Goal: Transaction & Acquisition: Purchase product/service

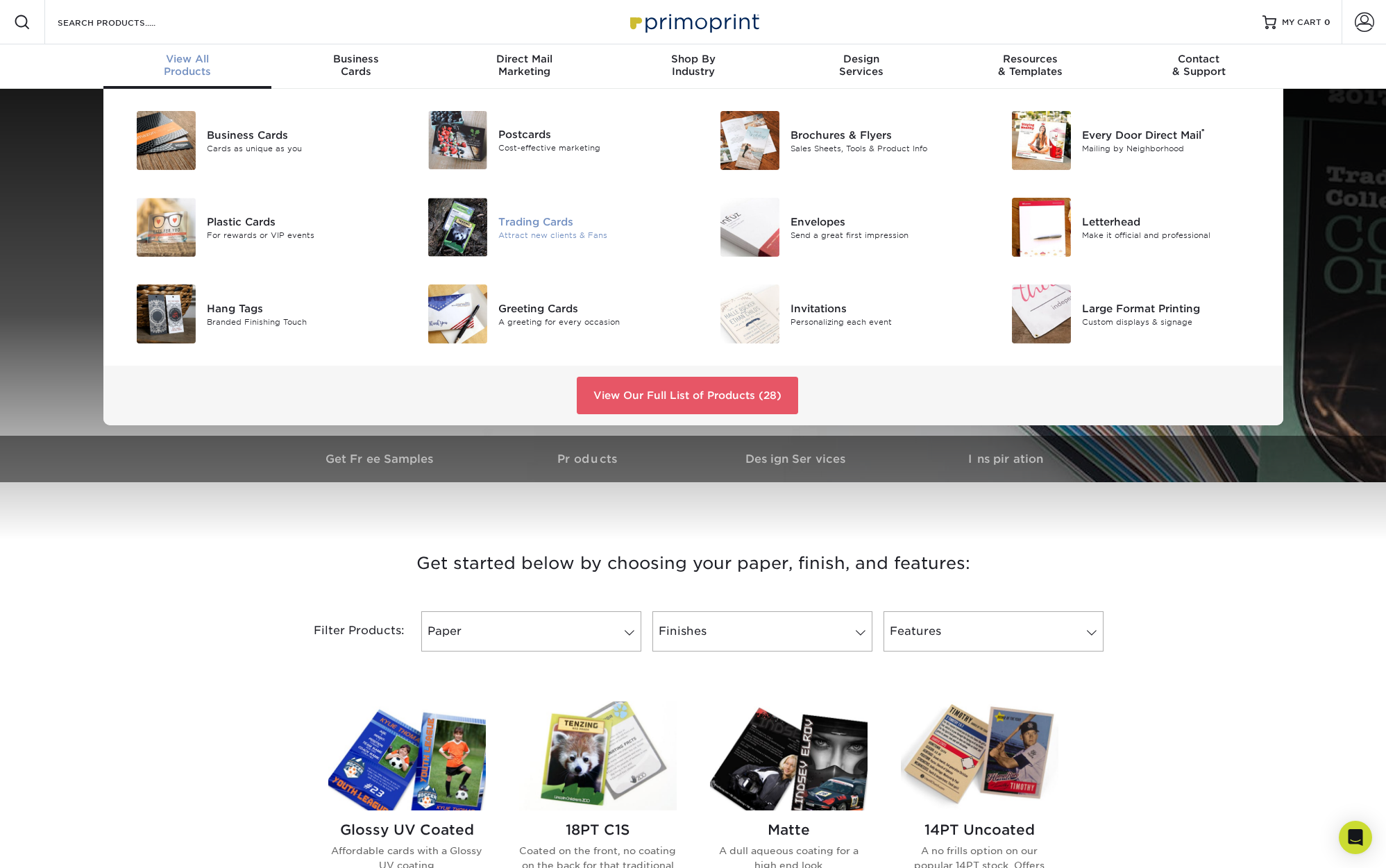
click at [523, 232] on div "Attract new clients & Fans" at bounding box center [590, 234] width 184 height 12
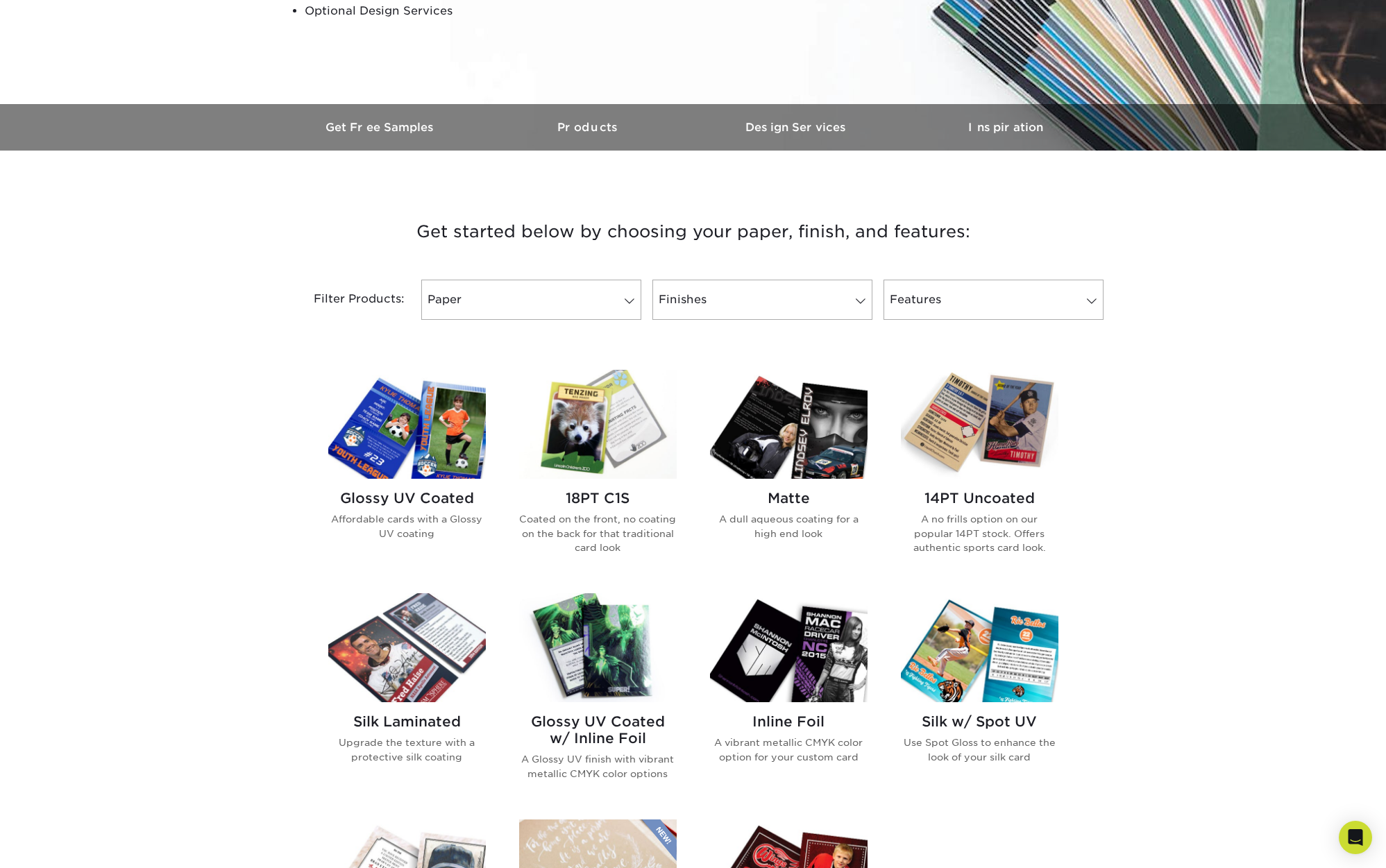
scroll to position [333, 0]
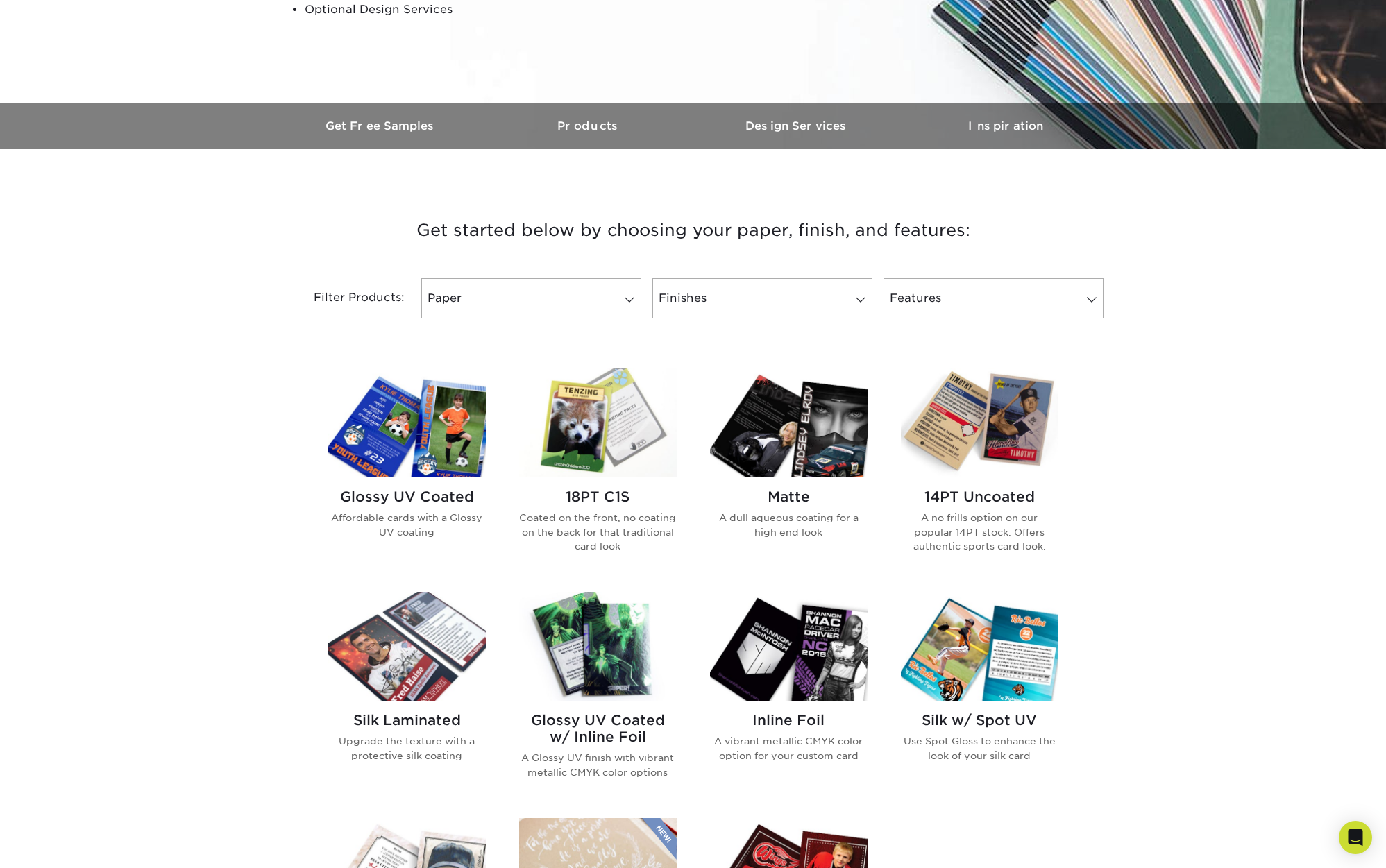
click at [414, 501] on h2 "Glossy UV Coated" at bounding box center [407, 497] width 158 height 17
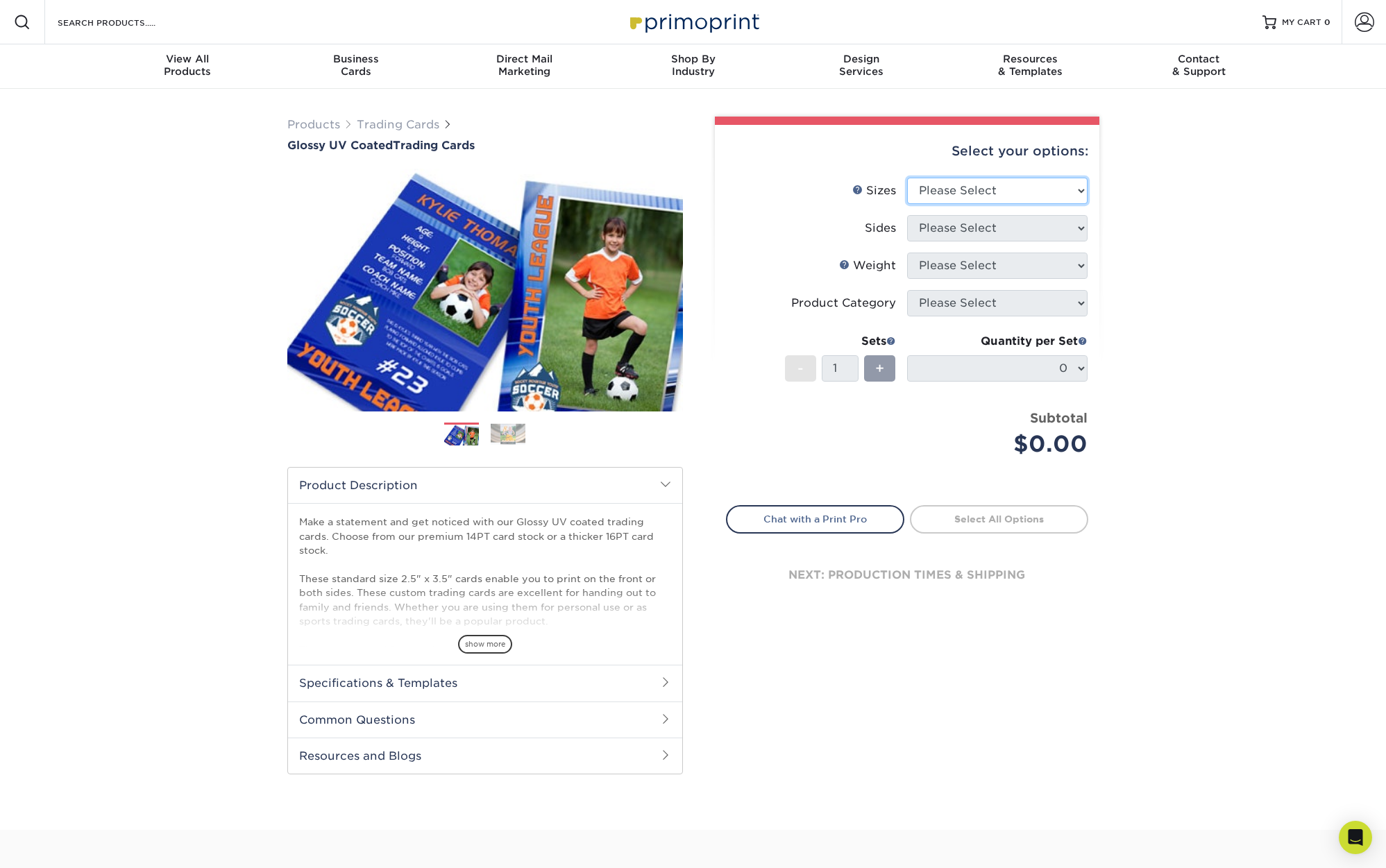
click at [975, 191] on select "Please Select 2.5" x 3.5"" at bounding box center [997, 190] width 180 height 26
select select "2.50x3.50"
click at [907, 177] on select "Please Select 2.5" x 3.5"" at bounding box center [997, 190] width 180 height 26
click at [954, 228] on select "Please Select Print Both Sides Print Front Only" at bounding box center [997, 228] width 180 height 26
select select "13abbda7-1d64-4f25-8bb2-c179b224825d"
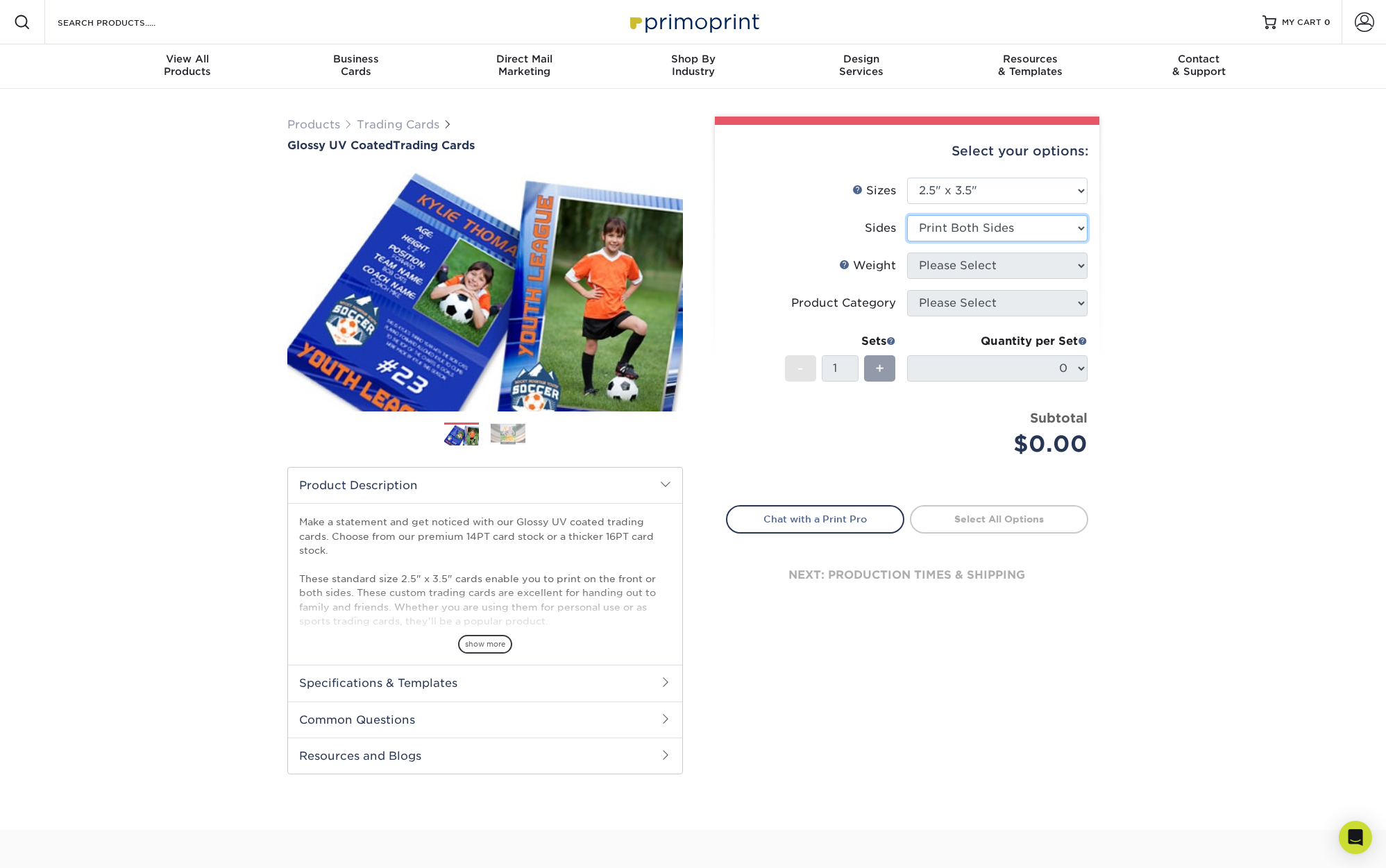
click at [907, 215] on select "Please Select Print Both Sides Print Front Only" at bounding box center [997, 228] width 180 height 26
click at [1034, 262] on select "Please Select 16PT 14PT 18PT C1S" at bounding box center [997, 265] width 180 height 26
select select "16PT"
click at [907, 253] on select "Please Select 16PT 14PT 18PT C1S" at bounding box center [997, 265] width 180 height 26
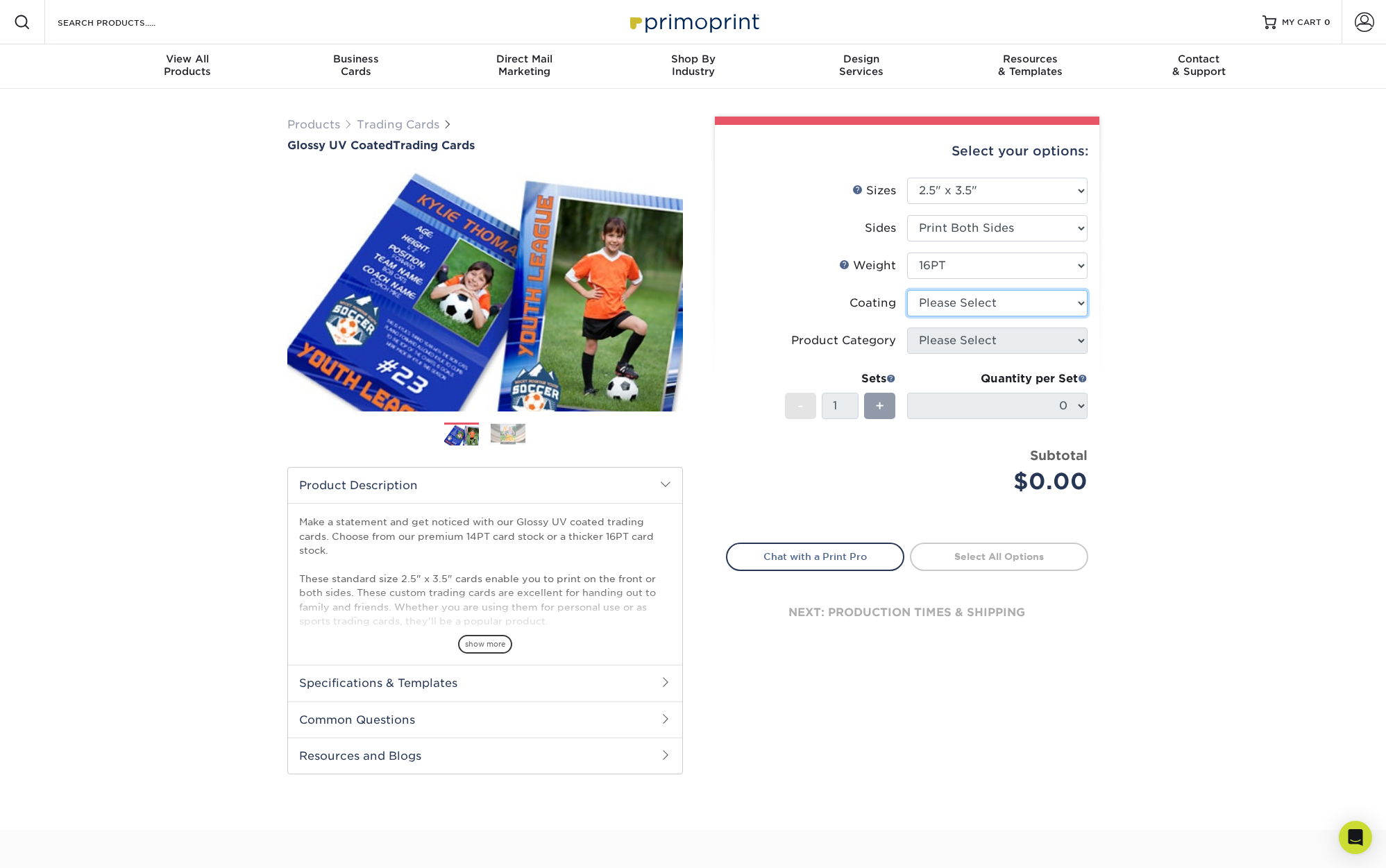
click at [971, 303] on select at bounding box center [997, 302] width 180 height 26
select select "1e8116af-acfc-44b1-83dc-8181aa338834"
click at [907, 290] on select at bounding box center [997, 302] width 180 height 26
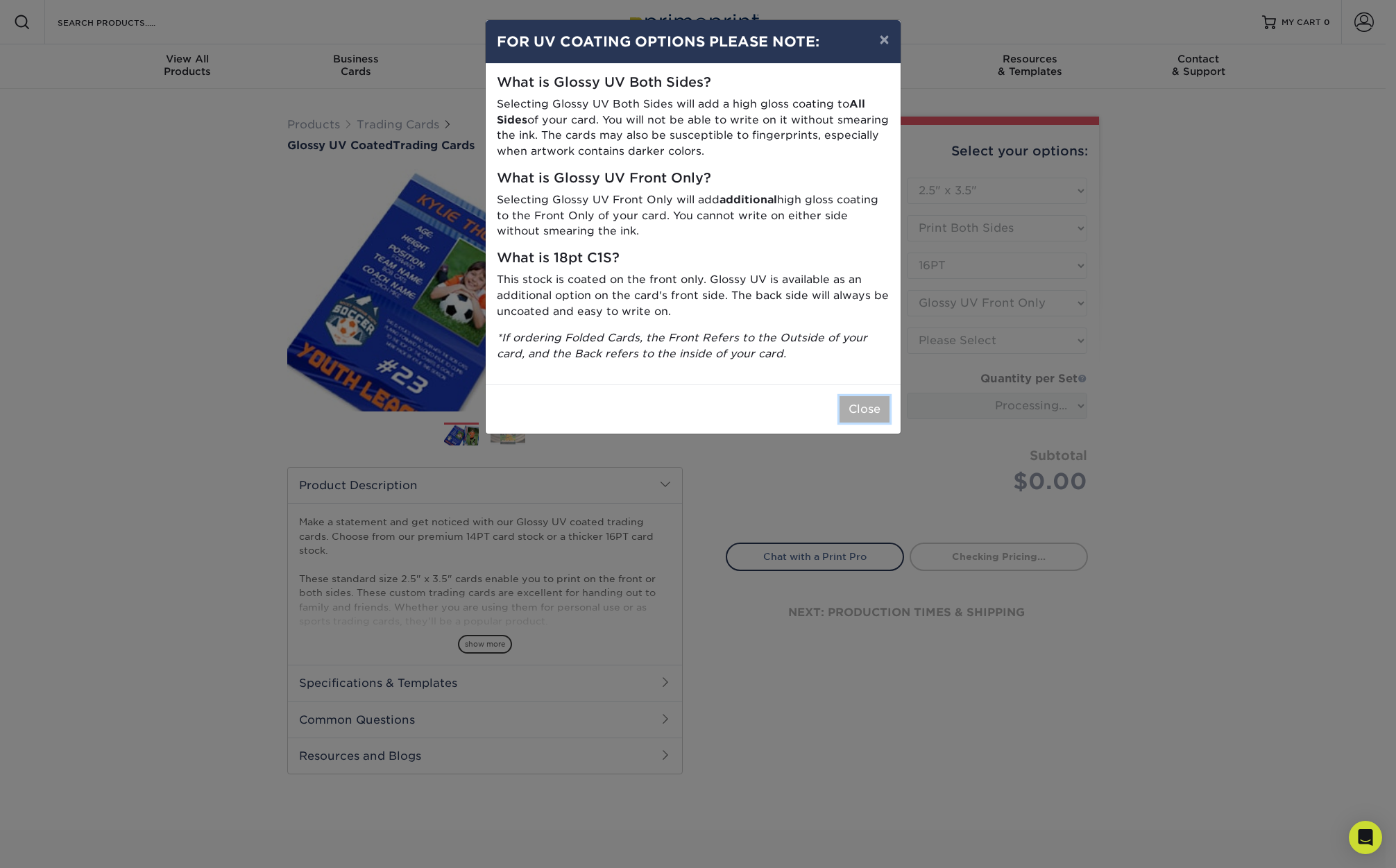
click at [865, 407] on button "Close" at bounding box center [864, 409] width 50 height 26
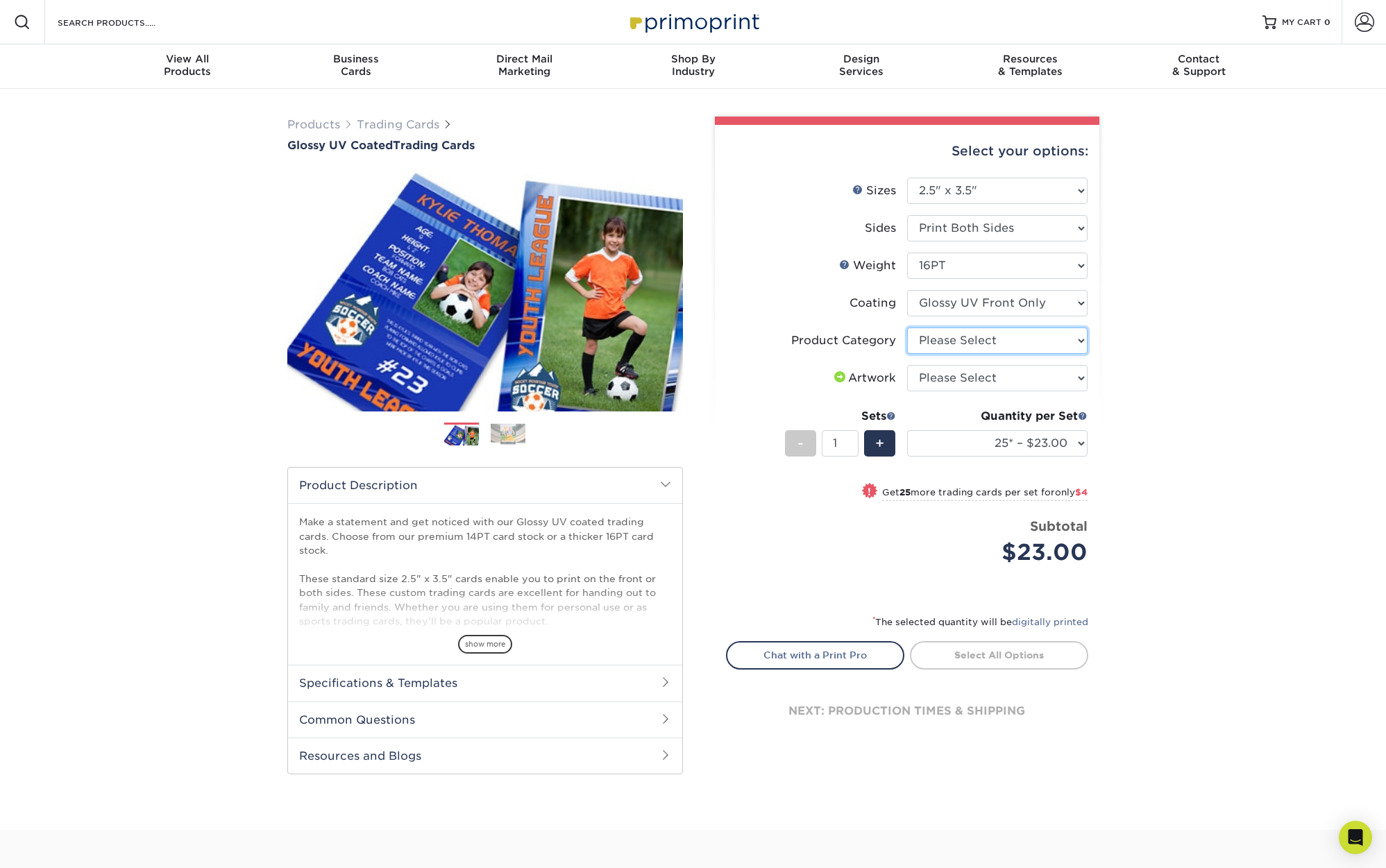
click at [972, 338] on select "Please Select Trading Cards" at bounding box center [997, 340] width 180 height 26
select select "c2f9bce9-36c2-409d-b101-c29d9d031e18"
click at [907, 328] on select "Please Select Trading Cards" at bounding box center [997, 340] width 180 height 26
click at [931, 378] on select "Please Select I will upload files I need a design - $100" at bounding box center [997, 378] width 180 height 26
select select "upload"
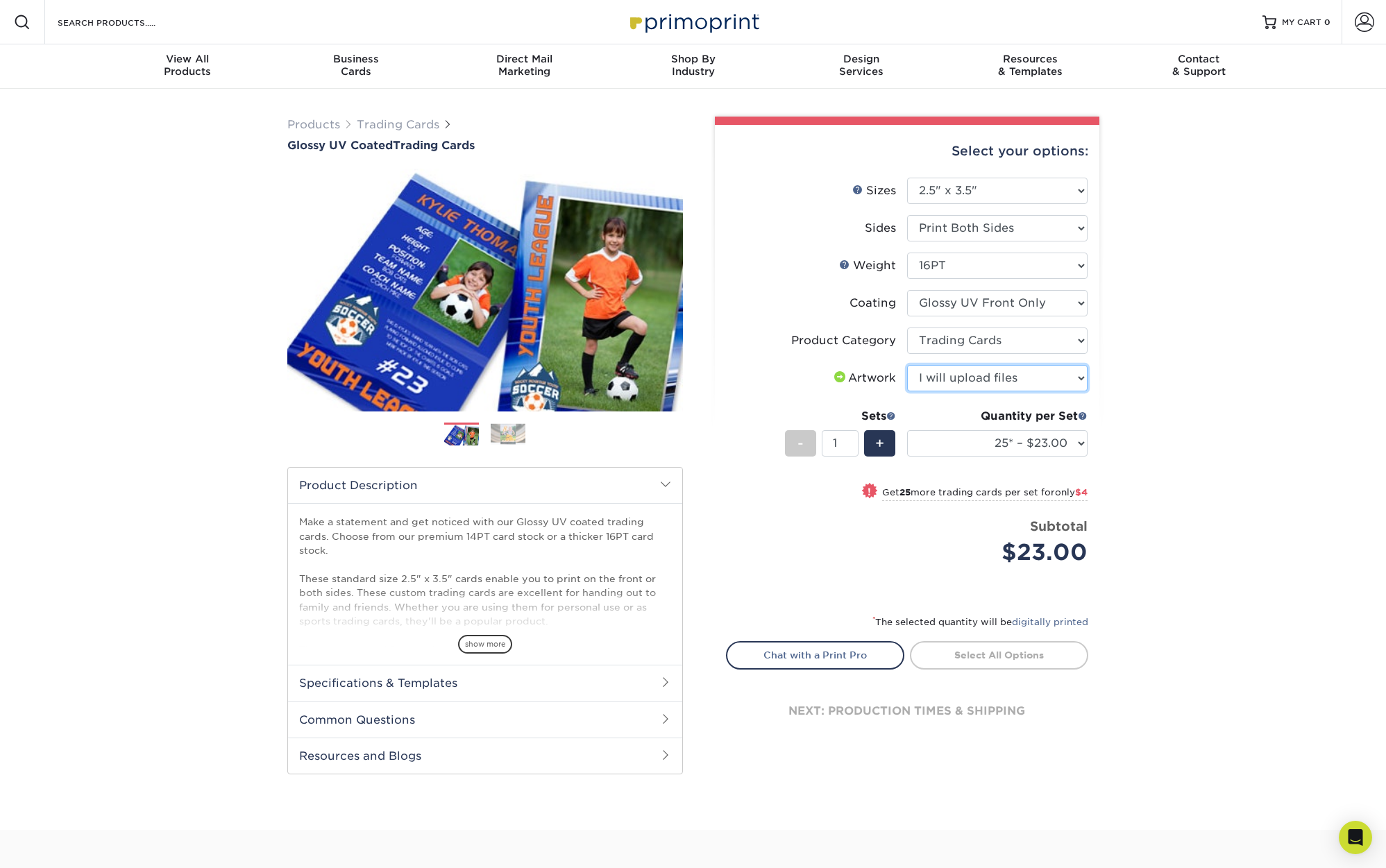
click at [907, 365] on select "Please Select I will upload files I need a design - $100" at bounding box center [997, 378] width 180 height 26
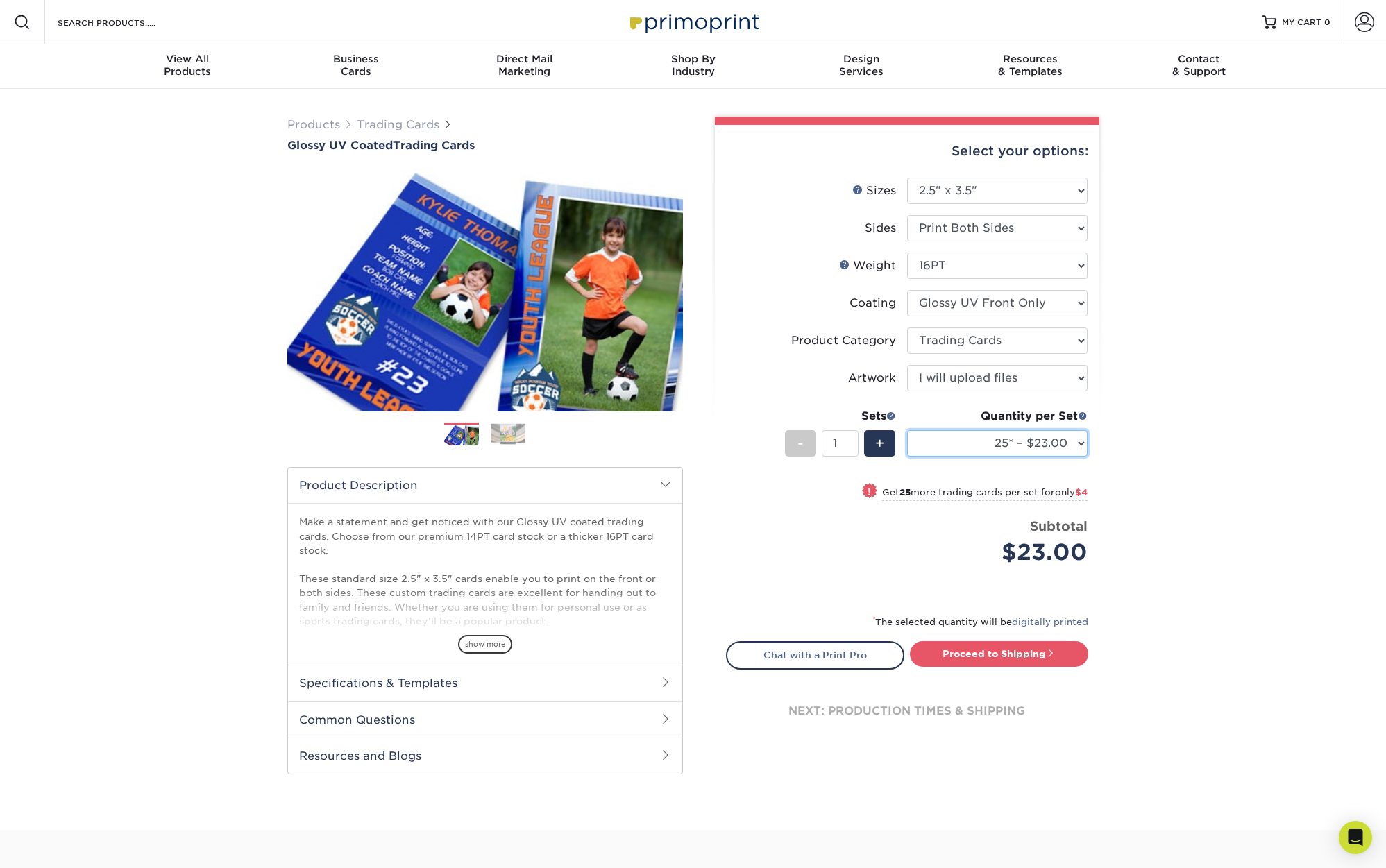
click at [994, 446] on select "25* – $23.00 50* – $27.00 75* – $33.00 100* – $37.00 250* – $47.00 500 – $58.00…" at bounding box center [997, 442] width 180 height 26
select select "2500 – $141.00"
click at [907, 430] on select "25* – $23.00 50* – $27.00 75* – $33.00 100* – $37.00 250* – $47.00 500 – $58.00…" at bounding box center [997, 442] width 180 height 26
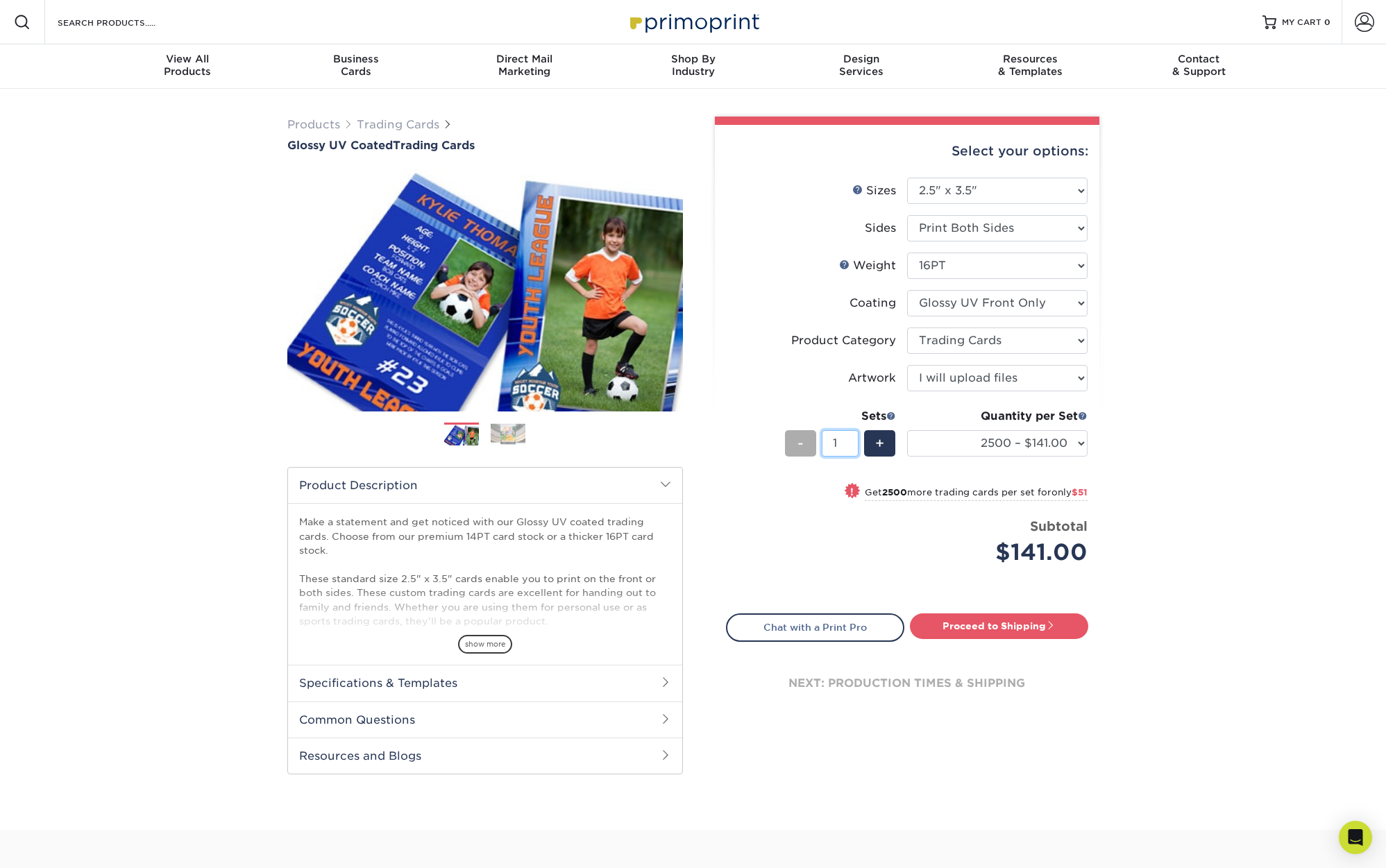
drag, startPoint x: 845, startPoint y: 445, endPoint x: 808, endPoint y: 438, distance: 37.7
click at [808, 438] on div "- 1 +" at bounding box center [840, 445] width 111 height 31
type input "50"
click at [1192, 504] on div "Products Trading Cards Glossy UV Coated Trading Cards Previous Next /" at bounding box center [693, 459] width 1386 height 741
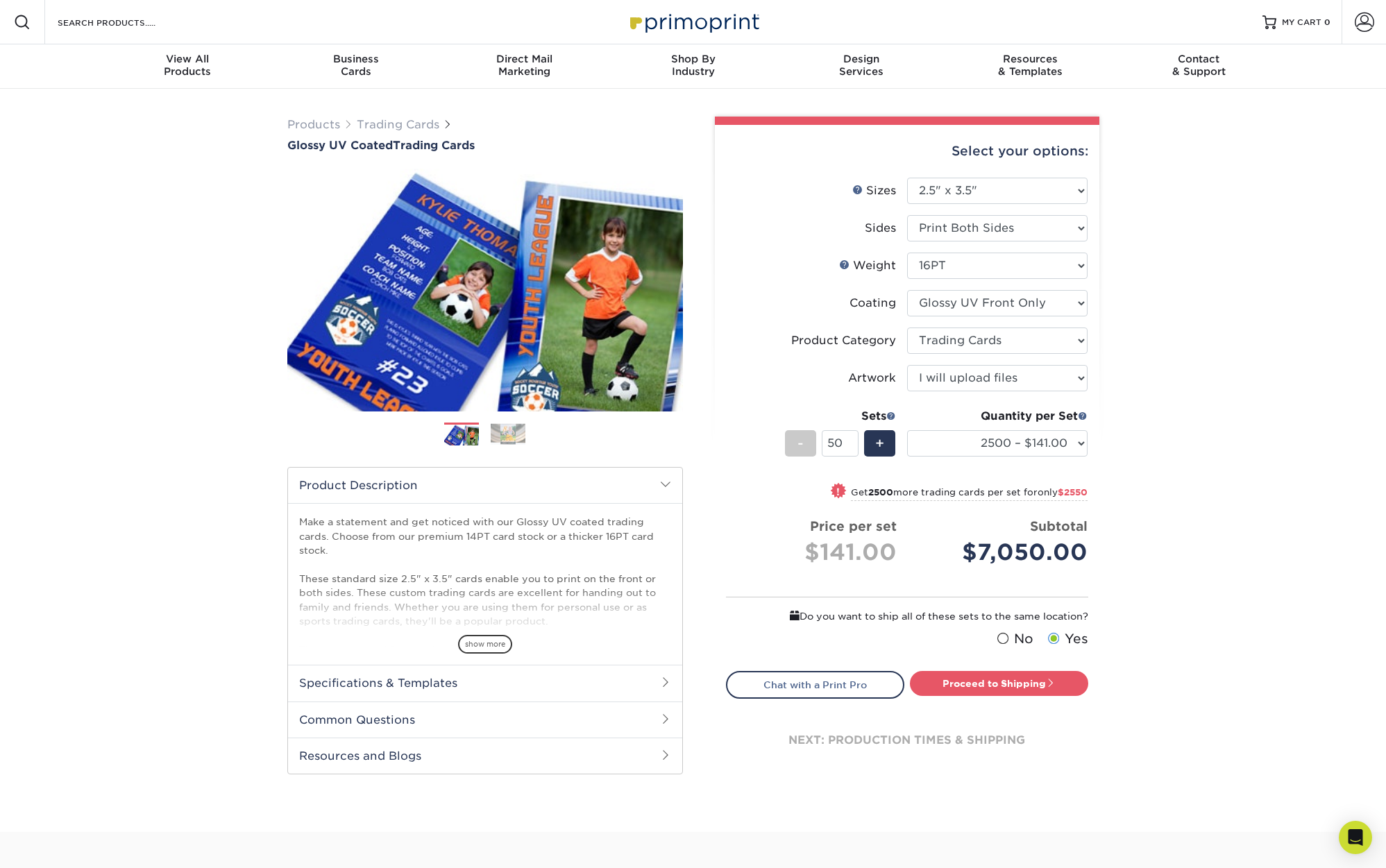
click at [1235, 216] on div "Products Trading Cards Glossy UV Coated Trading Cards Previous Next /" at bounding box center [693, 460] width 1386 height 743
click at [1149, 370] on div "Products Trading Cards Glossy UV Coated Trading Cards Previous Next /" at bounding box center [693, 460] width 1386 height 743
click at [1033, 451] on select "25* – $23.00 50* – $27.00 75* – $33.00 100* – $37.00 250* – $47.00 500 – $58.00…" at bounding box center [997, 442] width 180 height 26
click at [907, 430] on select "25* – $23.00 50* – $27.00 75* – $33.00 100* – $37.00 250* – $47.00 500 – $58.00…" at bounding box center [997, 442] width 180 height 26
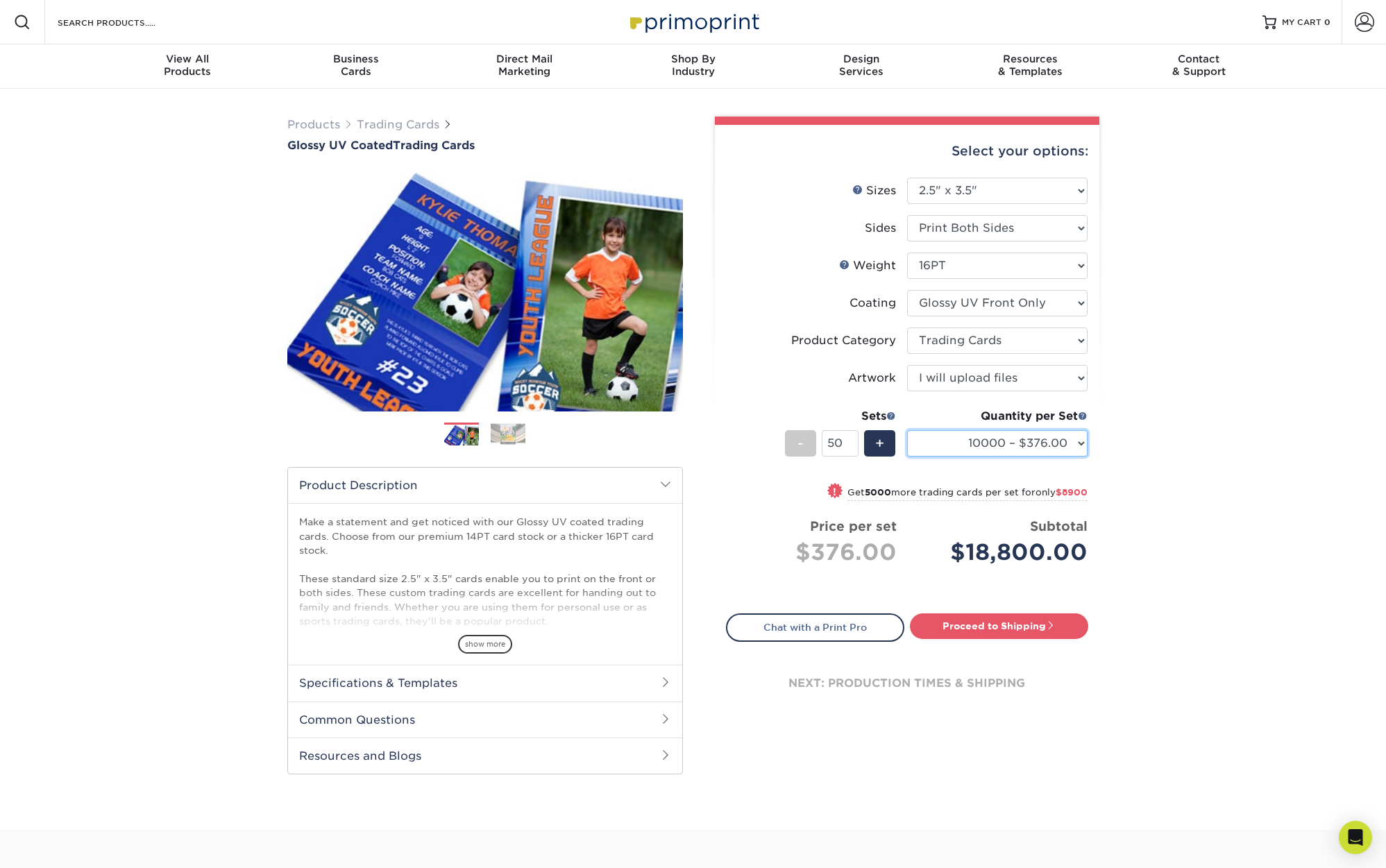
click at [992, 450] on select "25* – $23.00 50* – $27.00 75* – $33.00 100* – $37.00 250* – $47.00 500 – $58.00…" at bounding box center [997, 442] width 180 height 26
select select "5000 – $192.00"
click at [907, 430] on select "25* – $23.00 50* – $27.00 75* – $33.00 100* – $37.00 250* – $47.00 500 – $58.00…" at bounding box center [997, 442] width 180 height 26
click at [1234, 468] on div "Products Trading Cards Glossy UV Coated Trading Cards Previous Next /" at bounding box center [693, 459] width 1386 height 741
click at [851, 445] on input "49" at bounding box center [840, 442] width 37 height 26
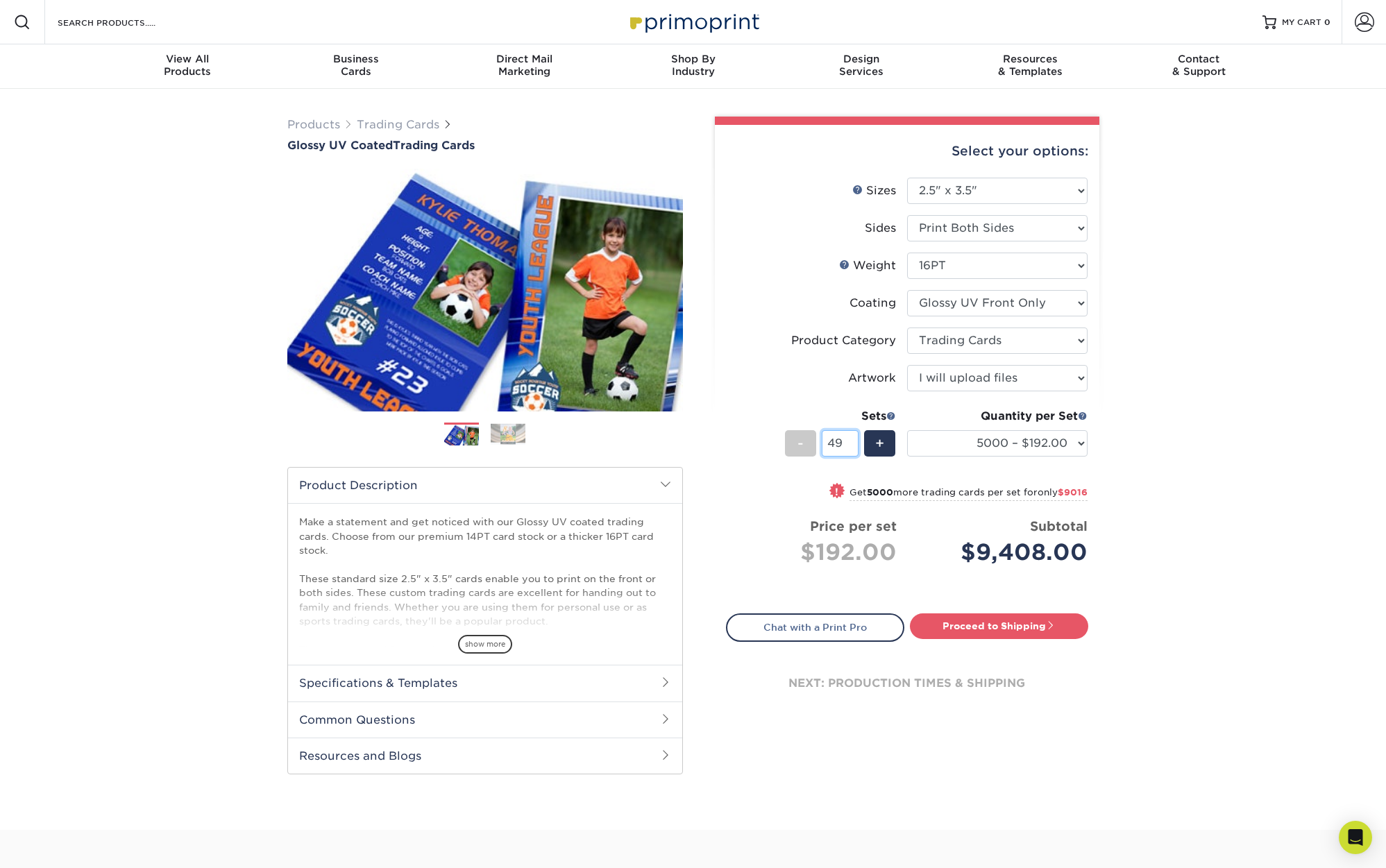
drag, startPoint x: 841, startPoint y: 445, endPoint x: 818, endPoint y: 445, distance: 23.0
click at [818, 445] on div "- 49 +" at bounding box center [840, 445] width 111 height 31
click at [1152, 420] on div "Products Trading Cards Glossy UV Coated Trading Cards Previous Next /" at bounding box center [693, 459] width 1386 height 741
drag, startPoint x: 842, startPoint y: 444, endPoint x: 814, endPoint y: 444, distance: 28.0
click at [814, 444] on div "- 36 +" at bounding box center [840, 445] width 111 height 31
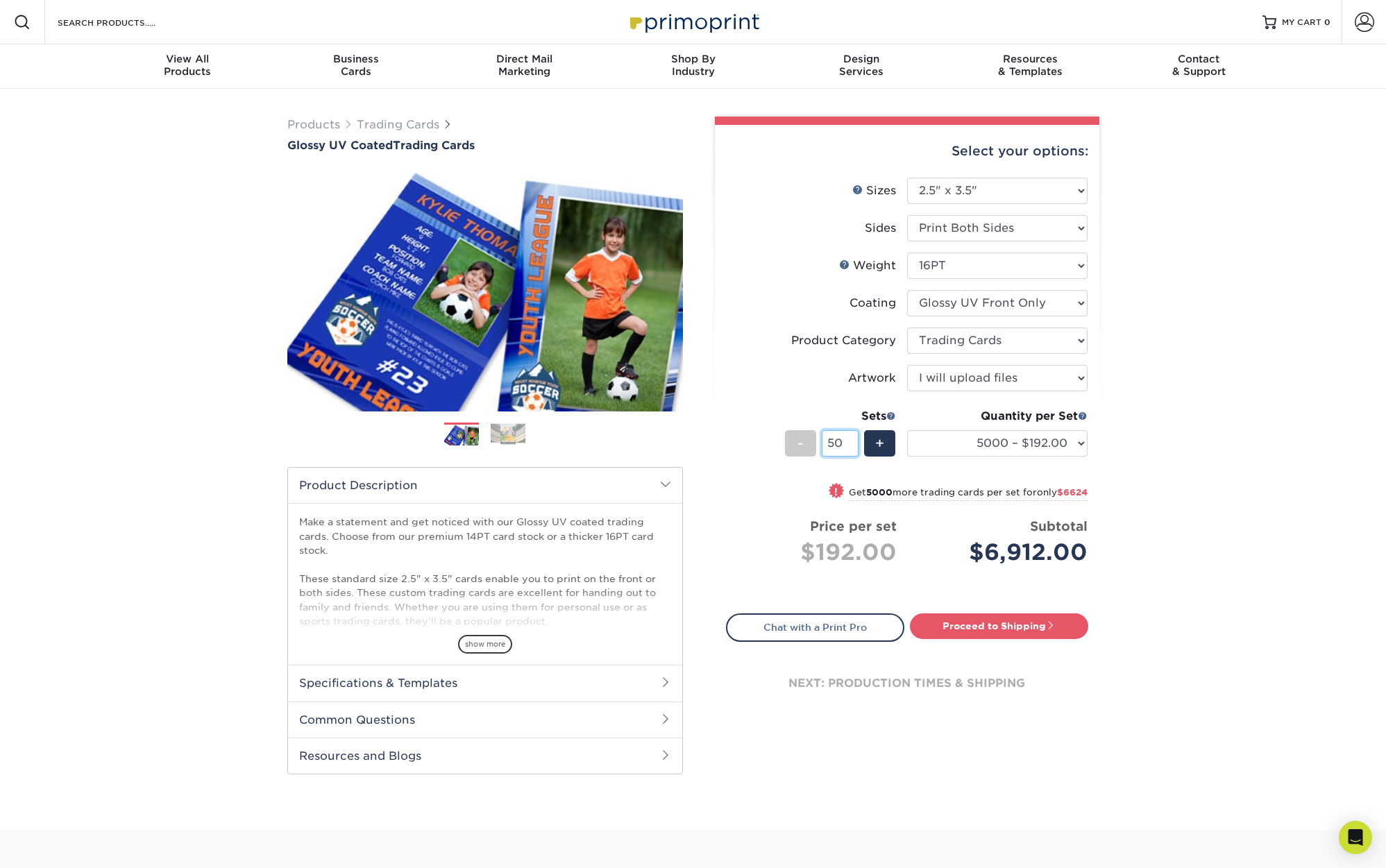
type input "50"
click at [1316, 388] on div "Products Trading Cards Glossy UV Coated Trading Cards Previous Next /" at bounding box center [693, 459] width 1386 height 741
click at [991, 757] on div "Select your options: Sizes Help Sizes Please Select 2.5" x 3.5" Sides - +" at bounding box center [901, 454] width 417 height 675
click at [1252, 186] on div "Products Trading Cards Glossy UV Coated Trading Cards Previous Next /" at bounding box center [693, 459] width 1386 height 741
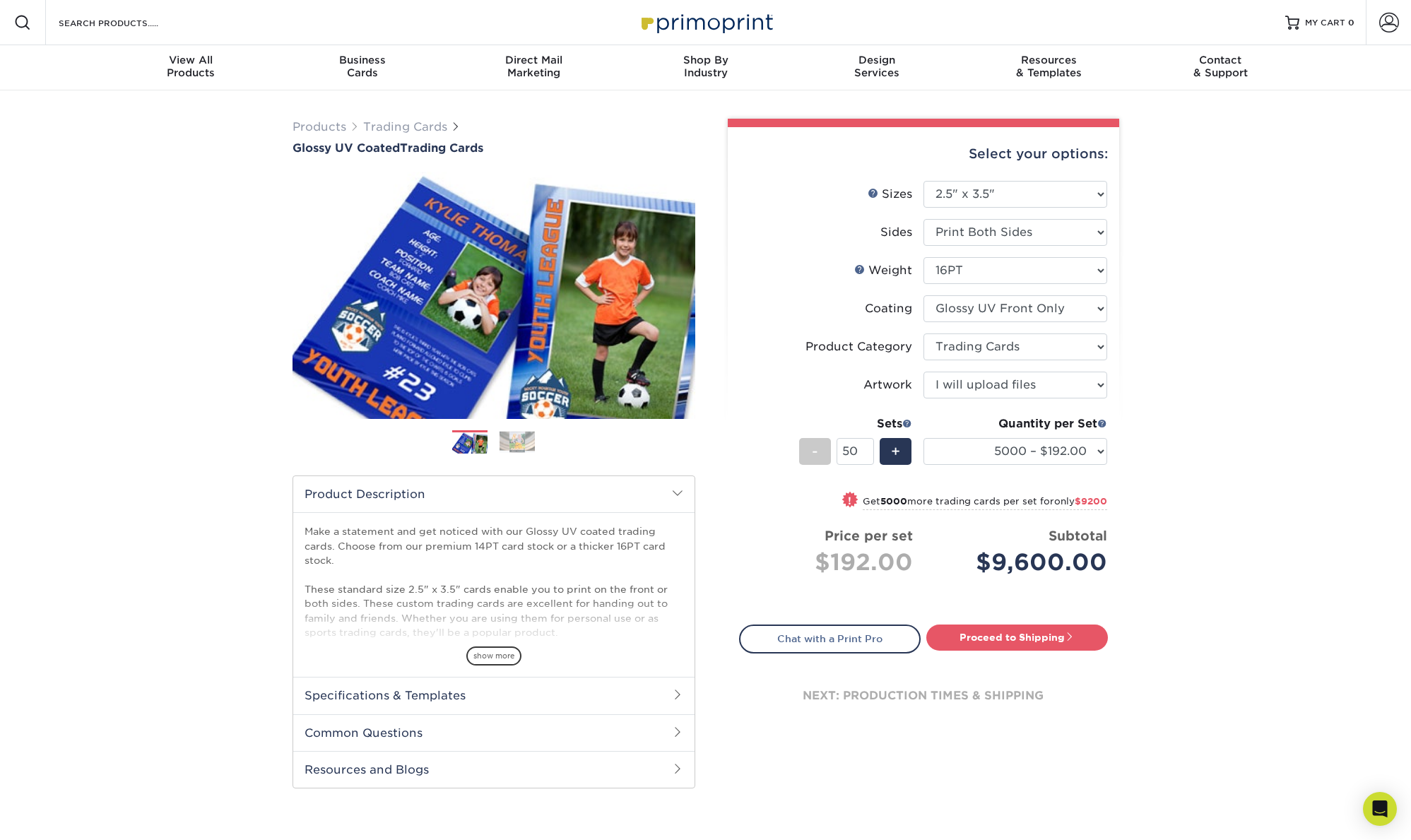
click at [1225, 452] on div "Products Trading Cards Glossy UV Coated Trading Cards Previous Next /" at bounding box center [706, 467] width 1411 height 754
click at [1069, 455] on select "25* – $23.00 50* – $27.00 75* – $33.00 100* – $37.00 250* – $47.00 500 – $58.00…" at bounding box center [1015, 450] width 183 height 26
click at [923, 438] on select "25* – $23.00 50* – $27.00 75* – $33.00 100* – $37.00 250* – $47.00 500 – $58.00…" at bounding box center [1015, 450] width 183 height 26
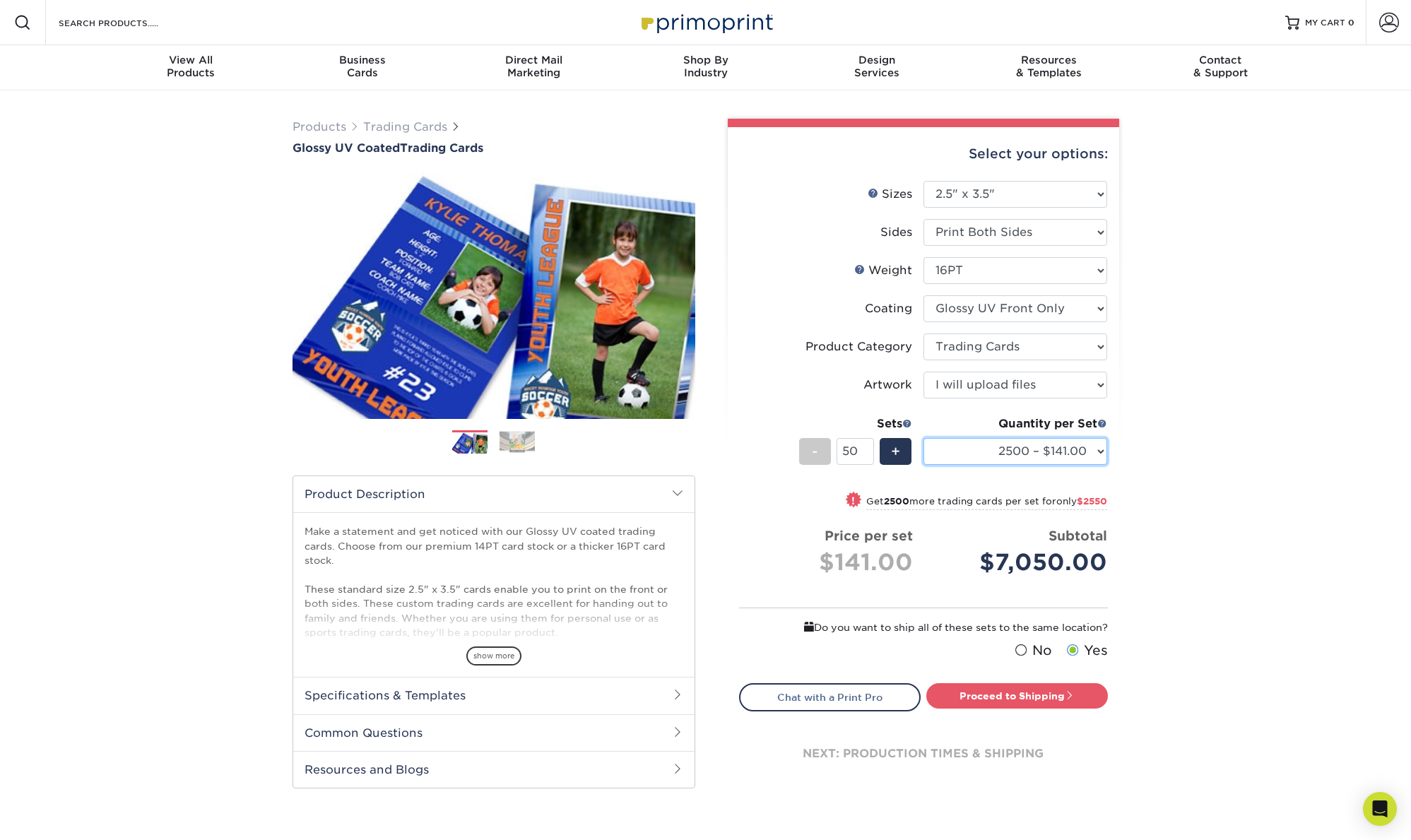
click at [1028, 453] on select "25* – $23.00 50* – $27.00 75* – $33.00 100* – $37.00 250* – $47.00 500 – $58.00…" at bounding box center [1015, 450] width 183 height 26
click at [923, 438] on select "25* – $23.00 50* – $27.00 75* – $33.00 100* – $37.00 250* – $47.00 500 – $58.00…" at bounding box center [1015, 450] width 183 height 26
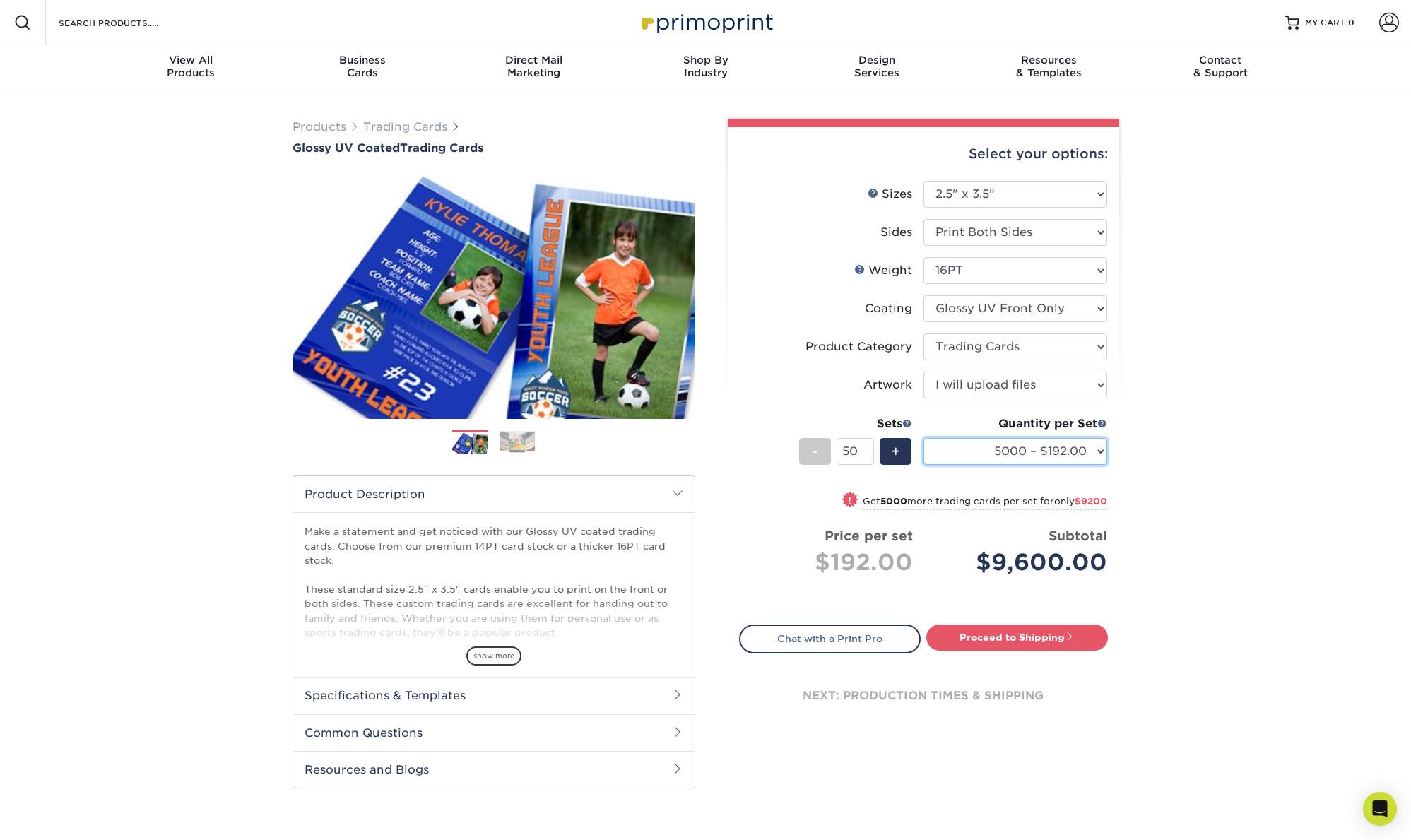
click at [993, 454] on select "25* – $23.00 50* – $27.00 75* – $33.00 100* – $37.00 250* – $47.00 500 – $58.00…" at bounding box center [1015, 450] width 183 height 26
click at [923, 438] on select "25* – $23.00 50* – $27.00 75* – $33.00 100* – $37.00 250* – $47.00 500 – $58.00…" at bounding box center [1015, 450] width 183 height 26
click at [1044, 448] on select "25* – $23.00 50* – $27.00 75* – $33.00 100* – $37.00 250* – $47.00 500 – $58.00…" at bounding box center [1015, 450] width 183 height 26
click at [923, 438] on select "25* – $23.00 50* – $27.00 75* – $33.00 100* – $37.00 250* – $47.00 500 – $58.00…" at bounding box center [1015, 450] width 183 height 26
click at [1019, 451] on select "25* – $23.00 50* – $27.00 75* – $33.00 100* – $37.00 250* – $47.00 500 – $58.00…" at bounding box center [1015, 450] width 183 height 26
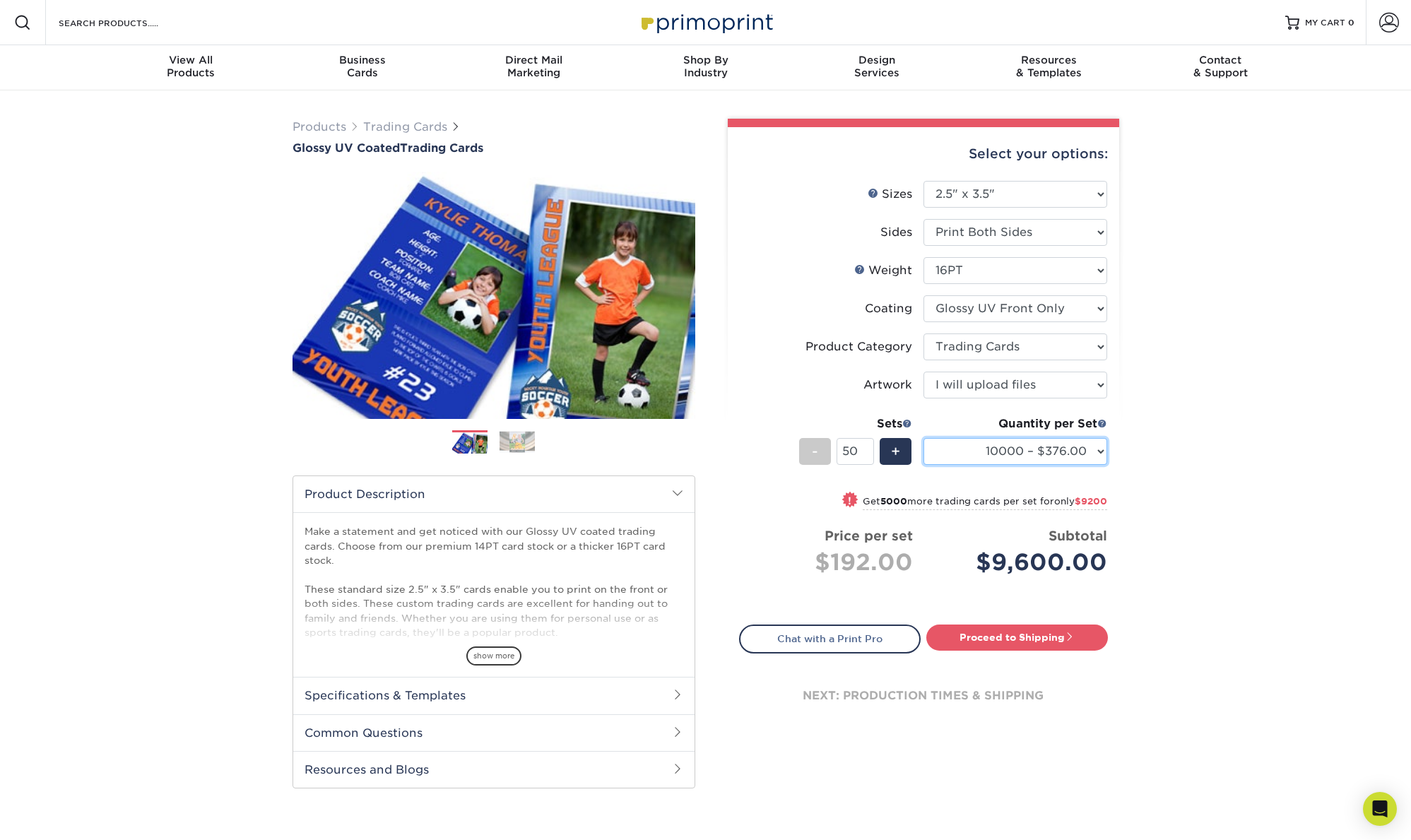
click at [923, 438] on select "25* – $23.00 50* – $27.00 75* – $33.00 100* – $37.00 250* – $47.00 500 – $58.00…" at bounding box center [1015, 450] width 183 height 26
click at [1027, 455] on select "25* – $23.00 50* – $27.00 75* – $33.00 100* – $37.00 250* – $47.00 500 – $58.00…" at bounding box center [1015, 450] width 183 height 26
select select "5000 – $192.00"
click at [923, 438] on select "25* – $23.00 50* – $27.00 75* – $33.00 100* – $37.00 250* – $47.00 500 – $58.00…" at bounding box center [1015, 450] width 183 height 26
click at [1242, 487] on div "Products Trading Cards Glossy UV Coated Trading Cards Previous Next /" at bounding box center [706, 467] width 1411 height 754
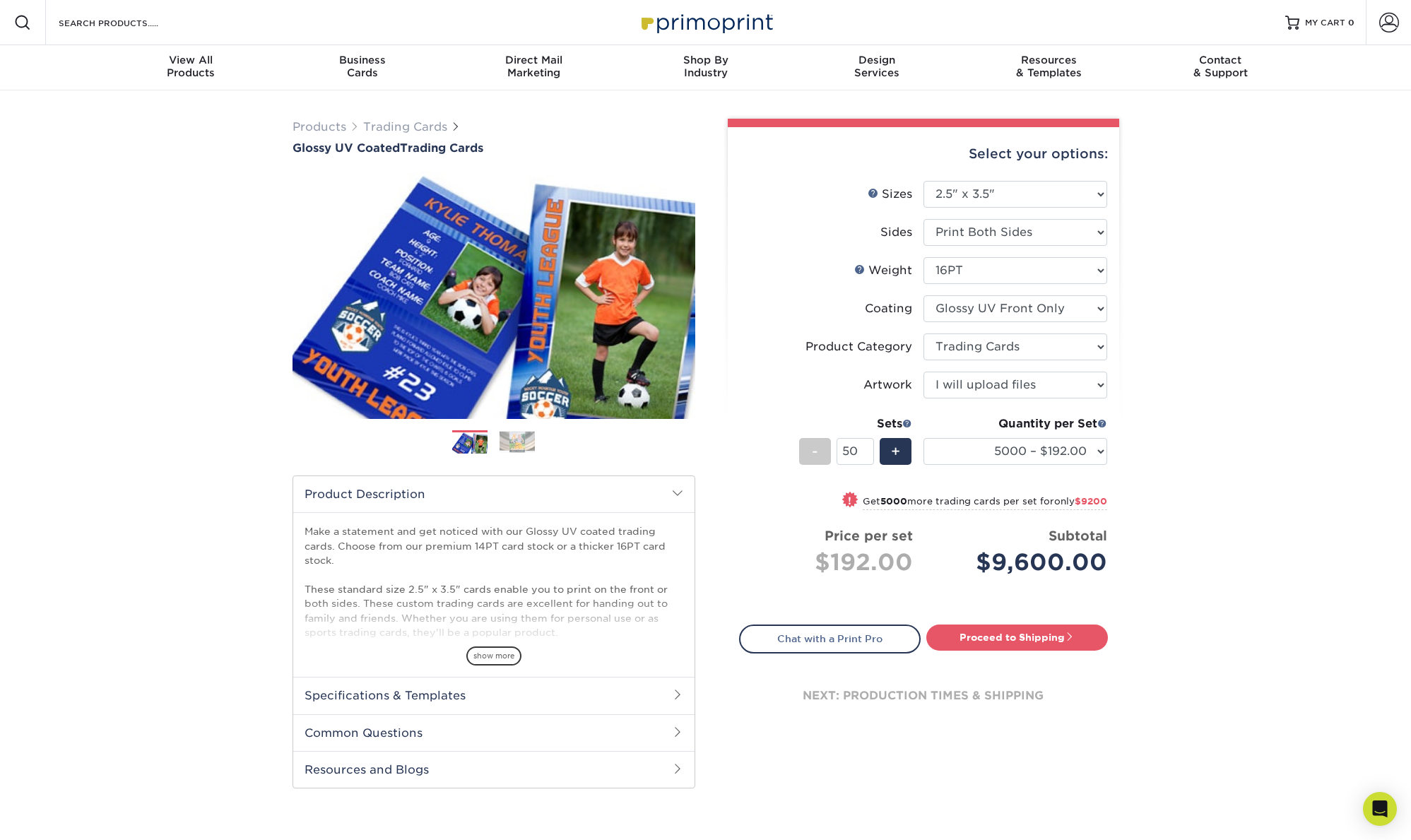
click at [1183, 443] on div "Products Trading Cards Glossy UV Coated Trading Cards Previous Next /" at bounding box center [706, 467] width 1411 height 754
click at [997, 448] on select "25* – $23.00 50* – $27.00 75* – $33.00 100* – $37.00 250* – $47.00 500 – $58.00…" at bounding box center [1015, 450] width 183 height 26
click at [1253, 408] on div "Products Trading Cards Glossy UV Coated Trading Cards Previous Next /" at bounding box center [706, 467] width 1411 height 754
drag, startPoint x: 1063, startPoint y: 564, endPoint x: 856, endPoint y: 554, distance: 207.2
click at [856, 554] on div "Price per set $192.00 Subtotal $9,600.00" at bounding box center [923, 553] width 367 height 54
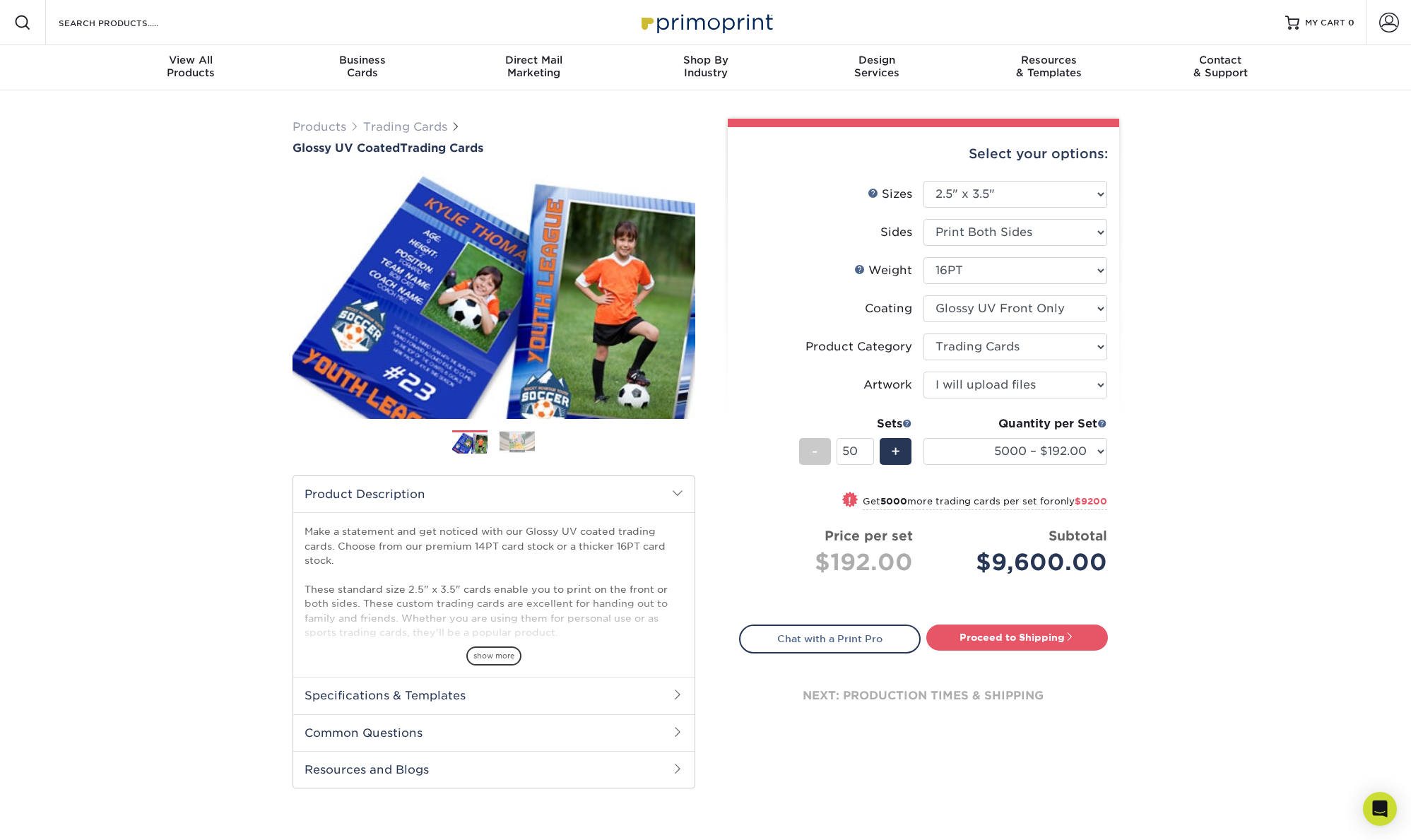
click at [1200, 487] on div "Products Trading Cards Glossy UV Coated Trading Cards Previous Next /" at bounding box center [706, 467] width 1411 height 754
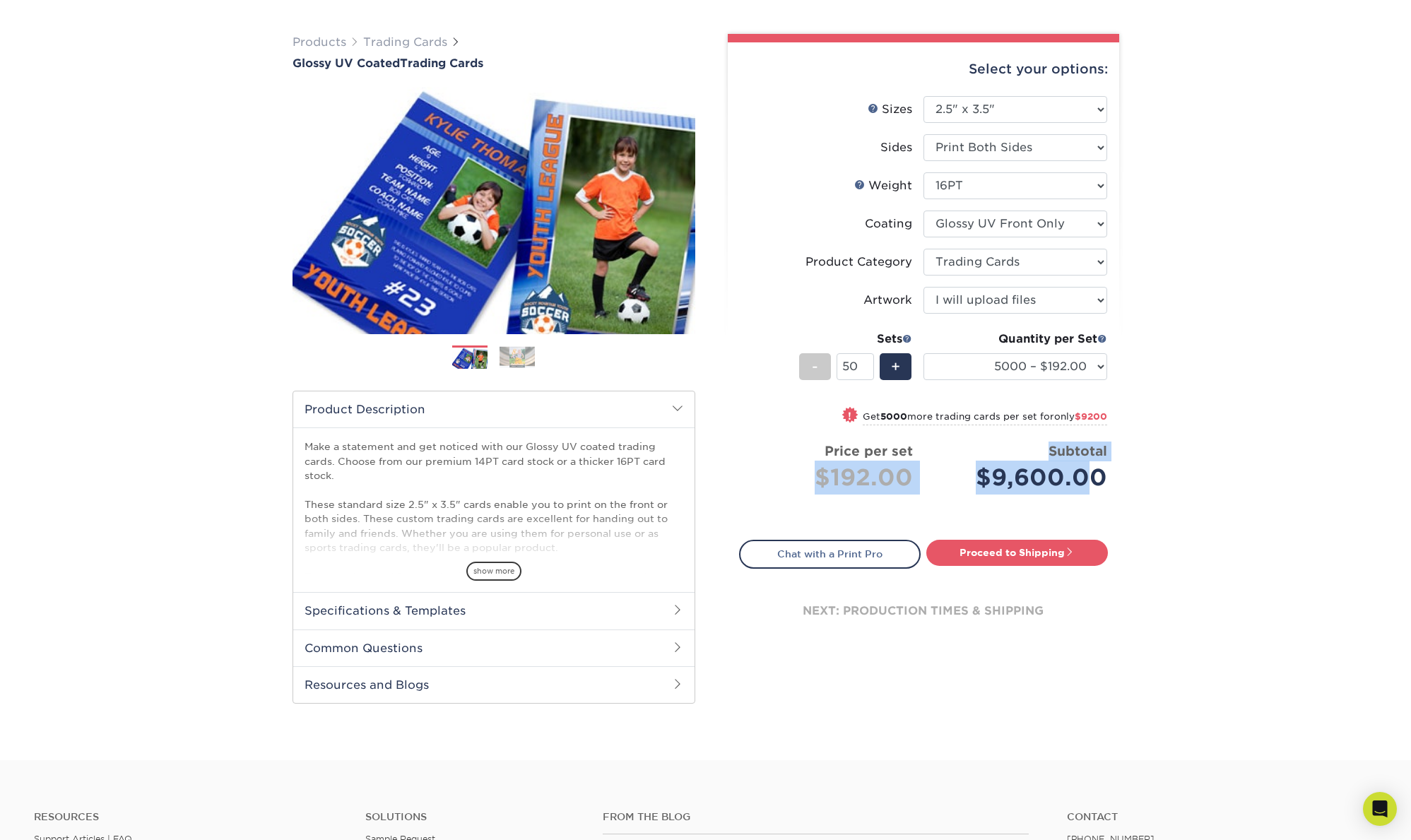
drag, startPoint x: 816, startPoint y: 481, endPoint x: 1083, endPoint y: 487, distance: 267.1
click at [1083, 487] on div "Price per set $192.00 Subtotal $9,600.00" at bounding box center [923, 468] width 367 height 54
click at [1126, 476] on div "Select your options: Sizes Help Sizes Please Select 2.5" x 3.5" Sides - +" at bounding box center [918, 377] width 424 height 687
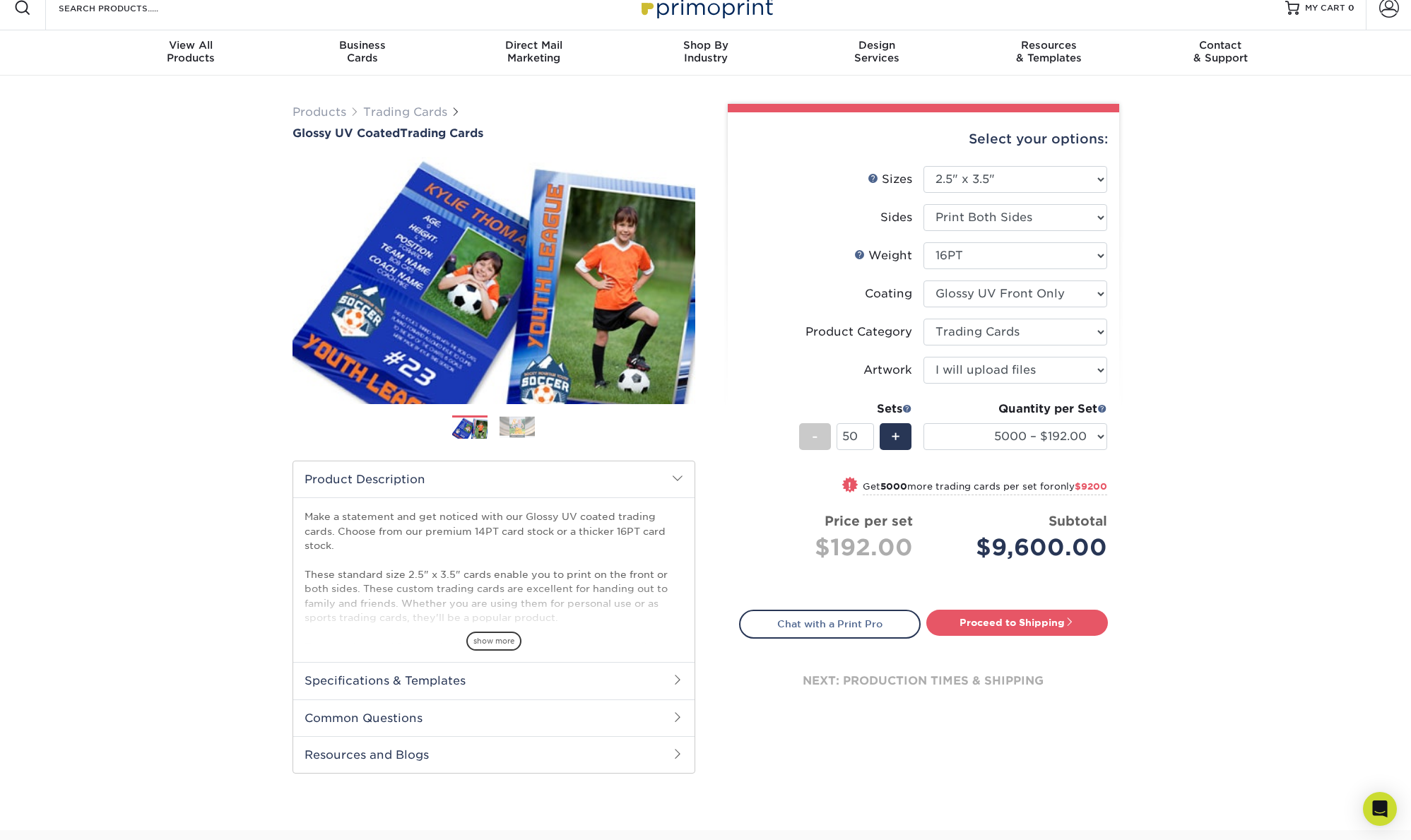
scroll to position [0, 0]
